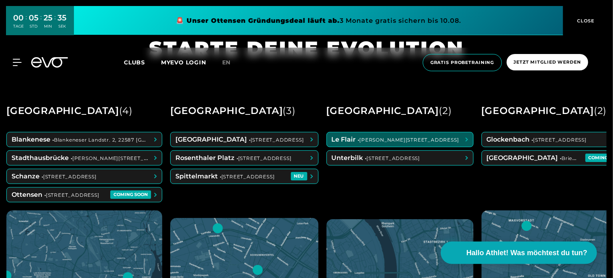
scroll to position [289, 0]
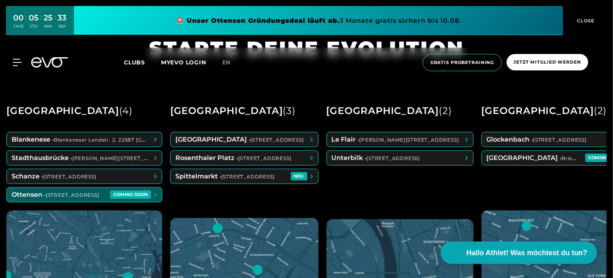
click at [90, 195] on span at bounding box center [84, 194] width 155 height 14
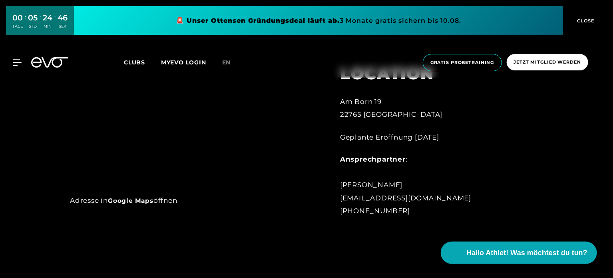
scroll to position [606, 0]
drag, startPoint x: 342, startPoint y: 101, endPoint x: 388, endPoint y: 97, distance: 46.1
click at [388, 97] on div "[STREET_ADDRESS]" at bounding box center [428, 108] width 176 height 26
copy div "Am Born 19"
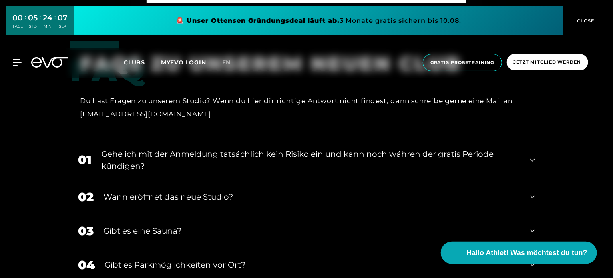
scroll to position [2592, 0]
click at [533, 164] on icon at bounding box center [532, 160] width 5 height 10
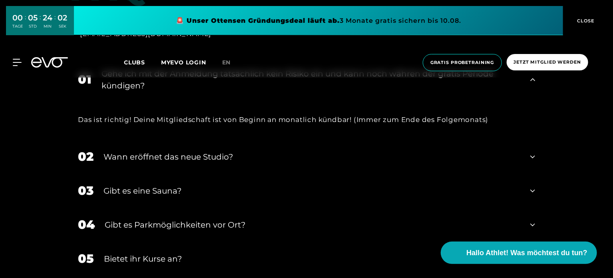
scroll to position [2674, 0]
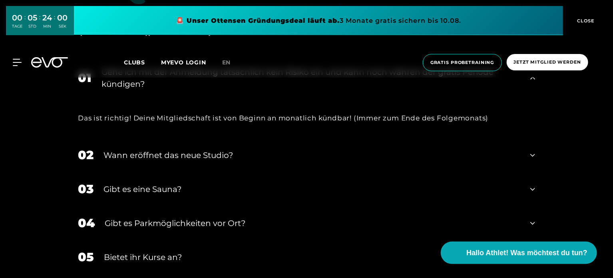
click at [384, 161] on div "Wann eröffnet das neue Studio?" at bounding box center [311, 155] width 417 height 12
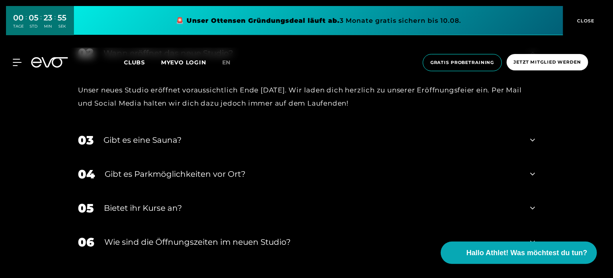
scroll to position [2776, 0]
click at [383, 145] on div "Gibt es eine Sauna?" at bounding box center [311, 139] width 417 height 12
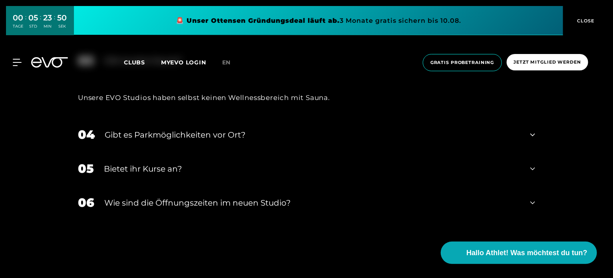
scroll to position [2858, 0]
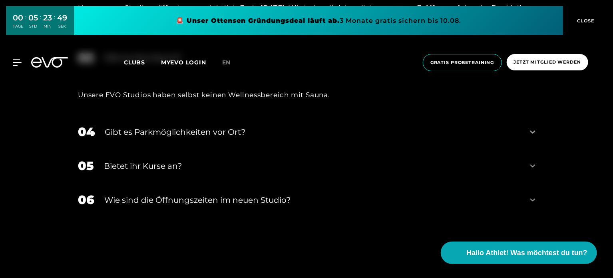
click at [346, 149] on div "04 Gibt es Parkmöglichkeiten vor Ort?" at bounding box center [306, 132] width 473 height 34
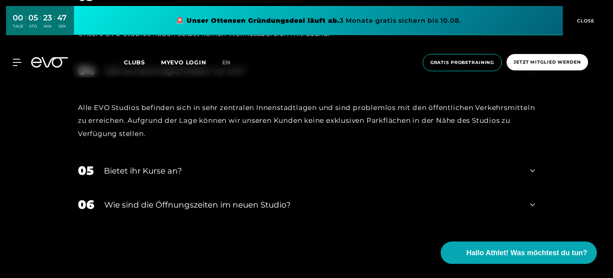
scroll to position [2919, 0]
click at [298, 176] on div "Bietet ihr Kurse an?" at bounding box center [312, 170] width 416 height 12
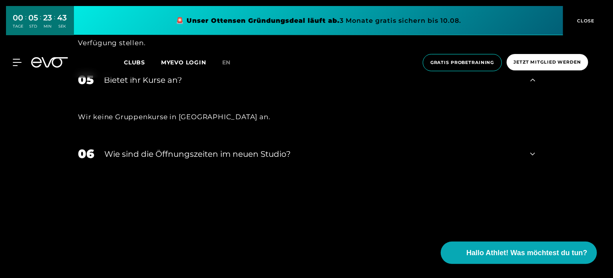
scroll to position [3010, 0]
click at [299, 159] on div "​Wie sind die Öffnungszeiten im neuen Studio?" at bounding box center [312, 153] width 416 height 12
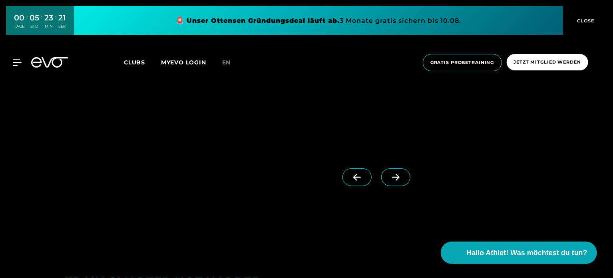
scroll to position [1357, 0]
click at [389, 179] on icon at bounding box center [396, 176] width 14 height 7
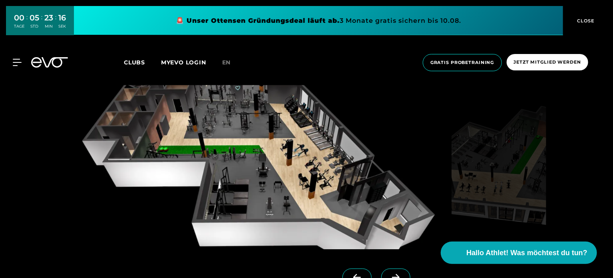
scroll to position [822, 0]
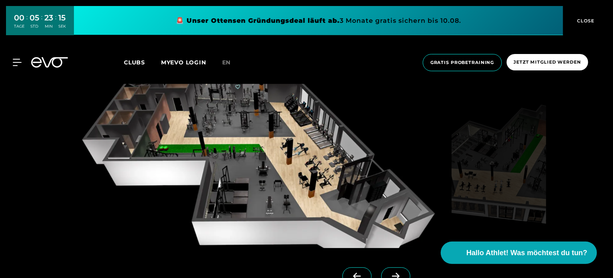
click at [389, 277] on icon at bounding box center [396, 275] width 14 height 7
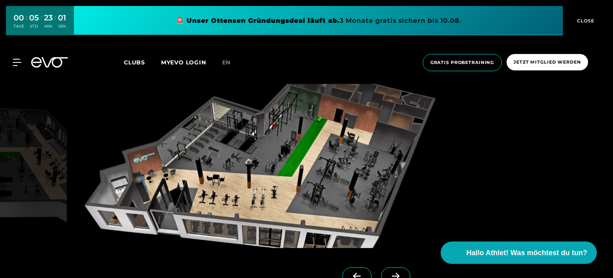
click at [389, 273] on icon at bounding box center [396, 275] width 14 height 7
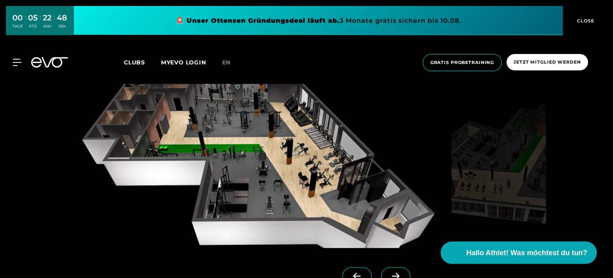
click at [389, 273] on icon at bounding box center [396, 275] width 14 height 7
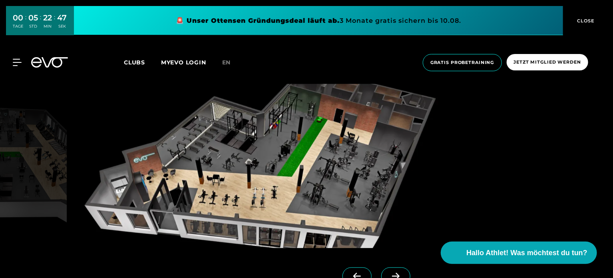
click at [389, 273] on icon at bounding box center [396, 275] width 14 height 7
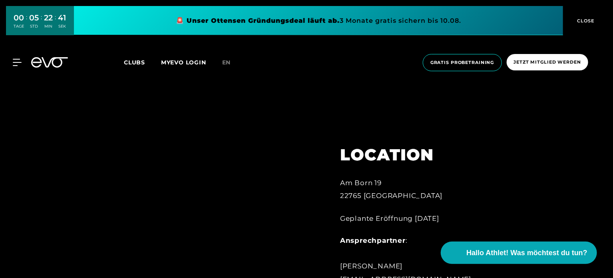
scroll to position [675, 0]
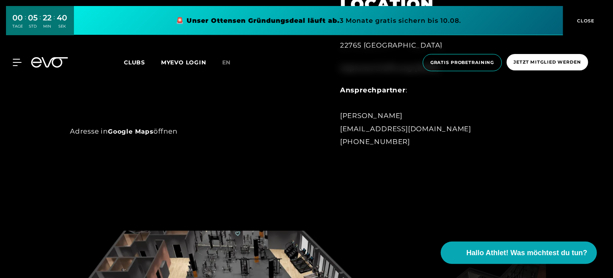
click at [144, 131] on link "Google Maps" at bounding box center [131, 132] width 46 height 8
